Goal: Complete application form

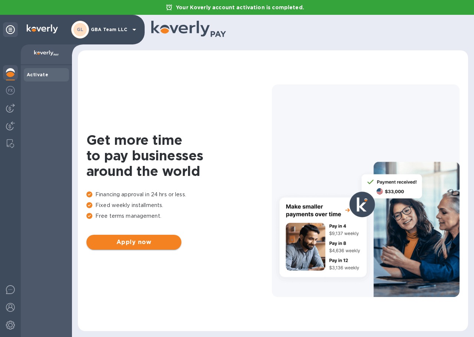
click at [136, 239] on span "Apply now" at bounding box center [133, 242] width 83 height 9
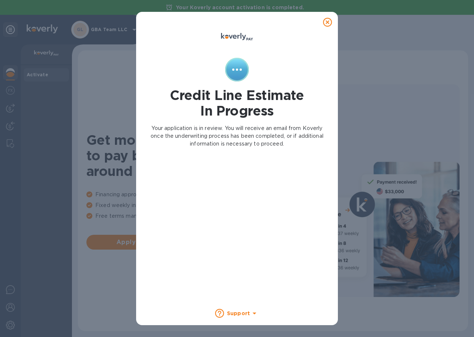
click at [327, 23] on icon at bounding box center [327, 22] width 9 height 9
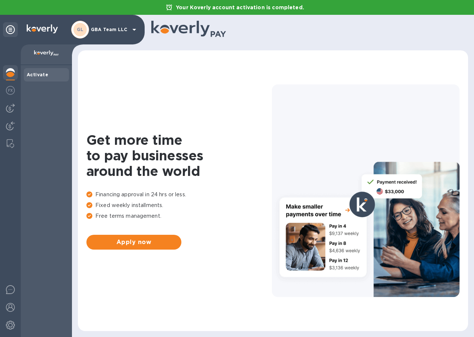
click at [100, 36] on div "GL GBA Team LLC" at bounding box center [104, 30] width 67 height 18
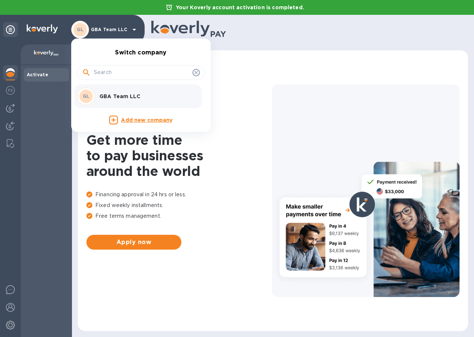
click at [226, 71] on div at bounding box center [237, 168] width 474 height 337
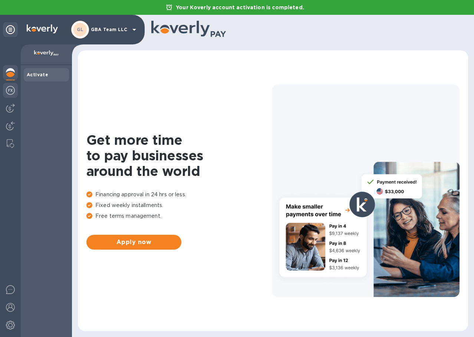
click at [13, 89] on img at bounding box center [10, 90] width 9 height 9
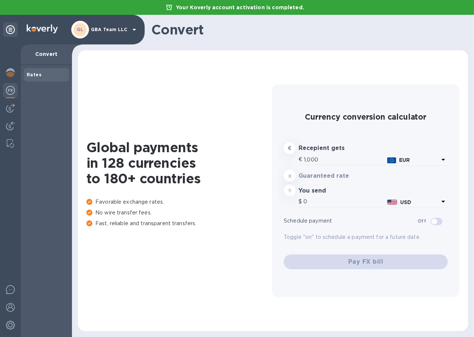
type input "1,172.75"
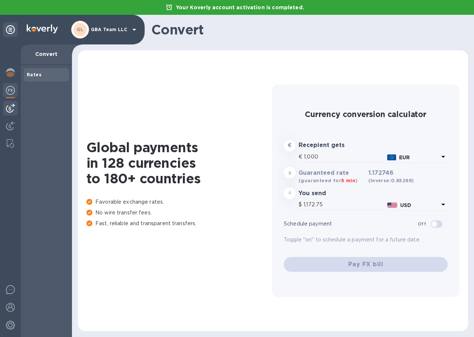
click at [9, 109] on img at bounding box center [10, 108] width 9 height 9
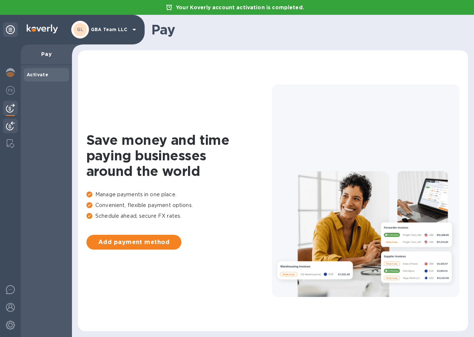
click at [7, 126] on img at bounding box center [10, 126] width 9 height 9
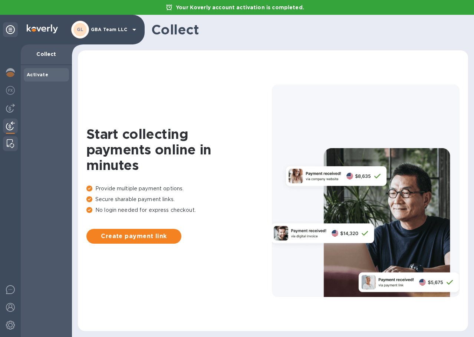
click at [10, 146] on img at bounding box center [10, 143] width 7 height 9
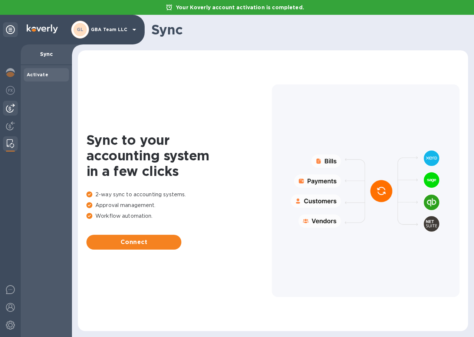
click at [11, 109] on img at bounding box center [10, 108] width 9 height 9
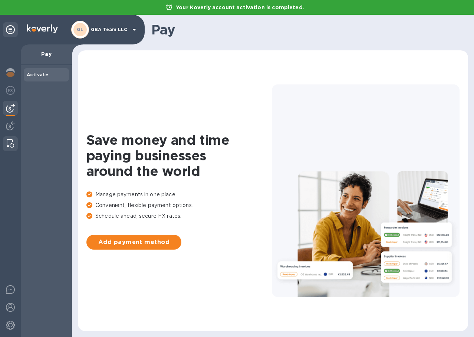
click at [15, 149] on div at bounding box center [10, 143] width 13 height 15
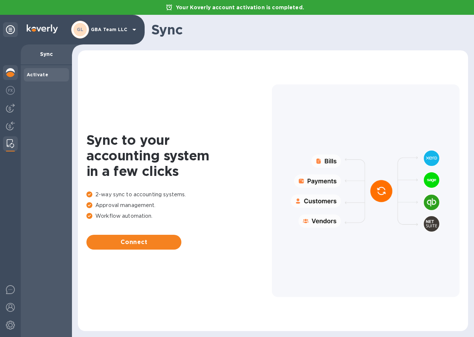
click at [7, 72] on img at bounding box center [10, 72] width 9 height 9
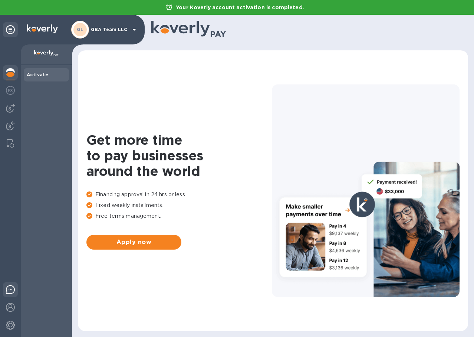
click at [13, 288] on img at bounding box center [10, 289] width 9 height 9
click at [443, 34] on div at bounding box center [306, 30] width 311 height 18
click at [7, 305] on img at bounding box center [10, 307] width 9 height 9
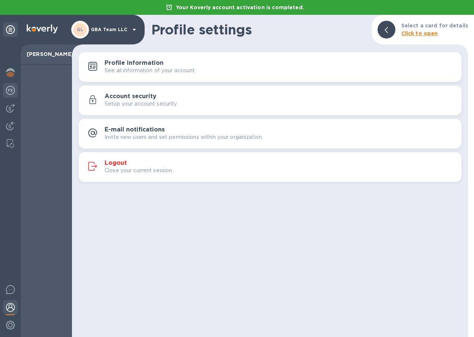
click at [5, 87] on div at bounding box center [10, 91] width 15 height 16
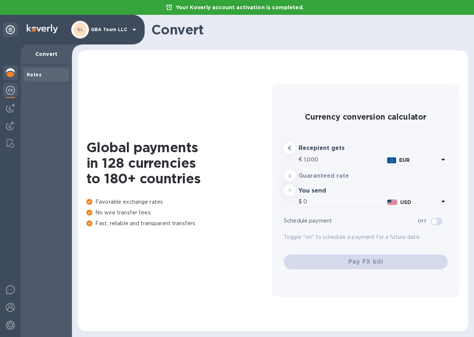
type input "1,172.75"
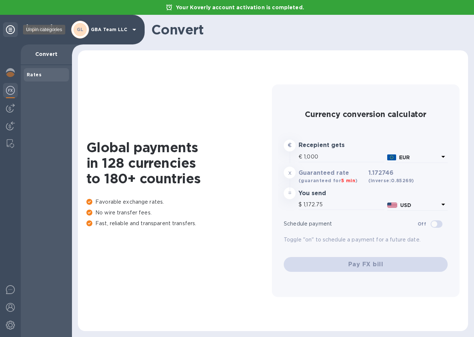
click at [9, 27] on icon at bounding box center [10, 29] width 9 height 9
click at [11, 77] on div at bounding box center [10, 73] width 15 height 16
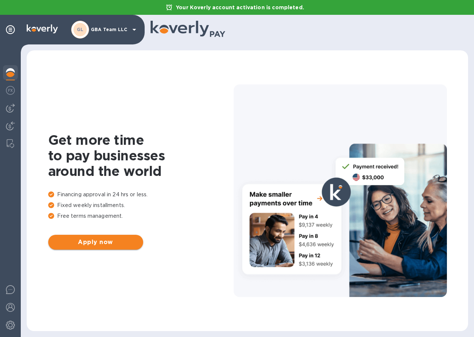
click at [102, 247] on button "Apply now" at bounding box center [95, 242] width 95 height 15
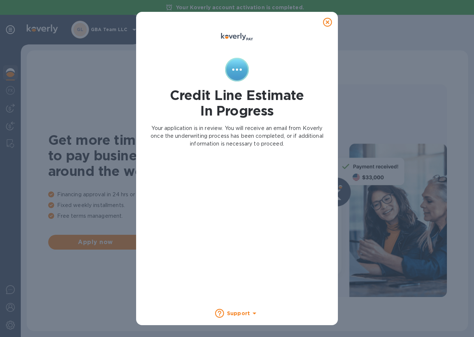
click at [328, 21] on icon at bounding box center [327, 22] width 9 height 9
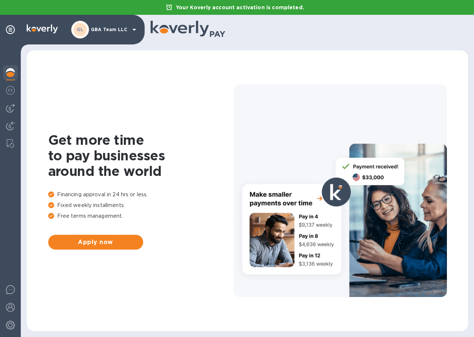
click at [199, 7] on p "Your Koverly account activation is completed." at bounding box center [240, 7] width 136 height 7
click at [110, 237] on button "Apply now" at bounding box center [95, 242] width 95 height 15
